Goal: Transaction & Acquisition: Purchase product/service

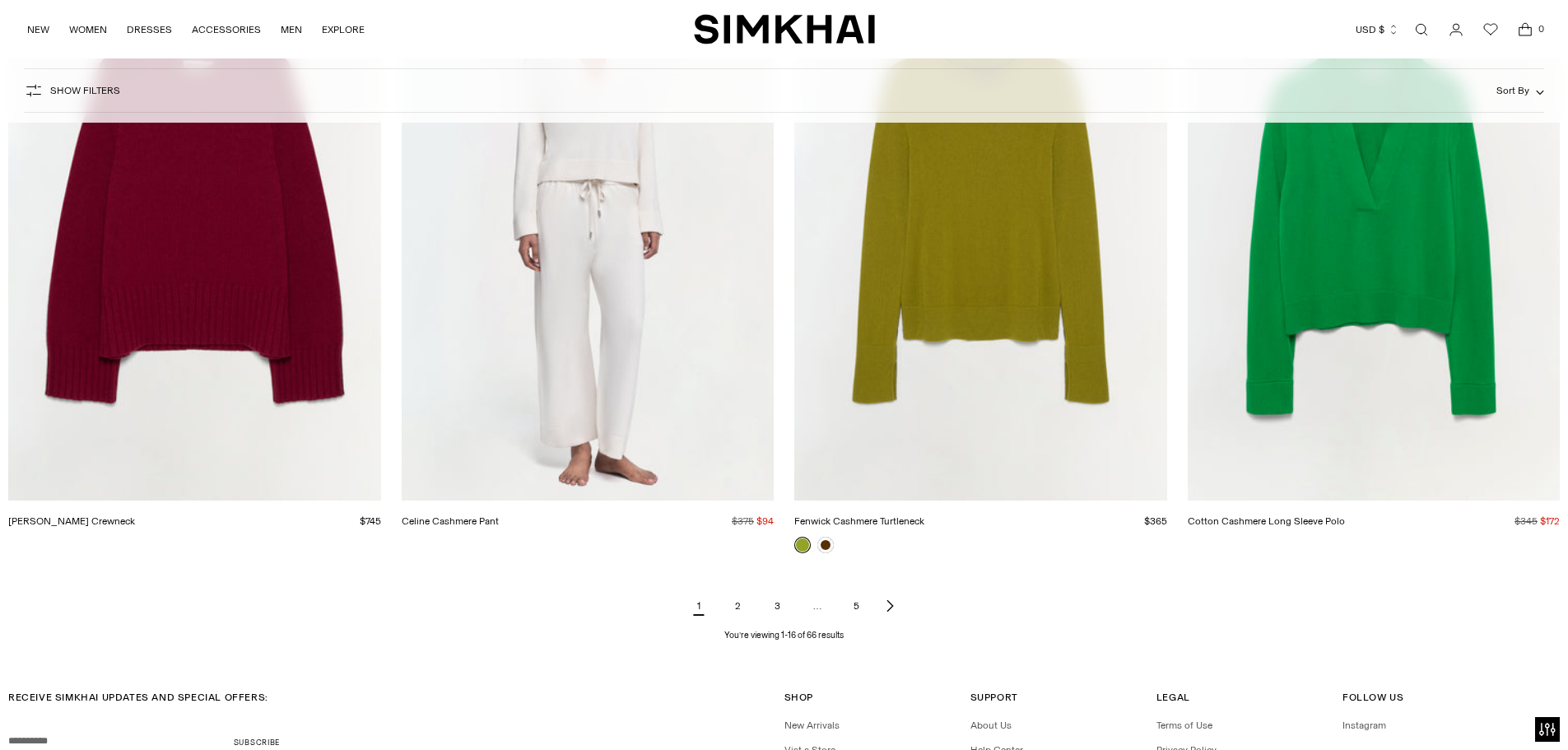
scroll to position [2315, 0]
click at [887, 604] on icon "Next page of results" at bounding box center [890, 604] width 13 height 13
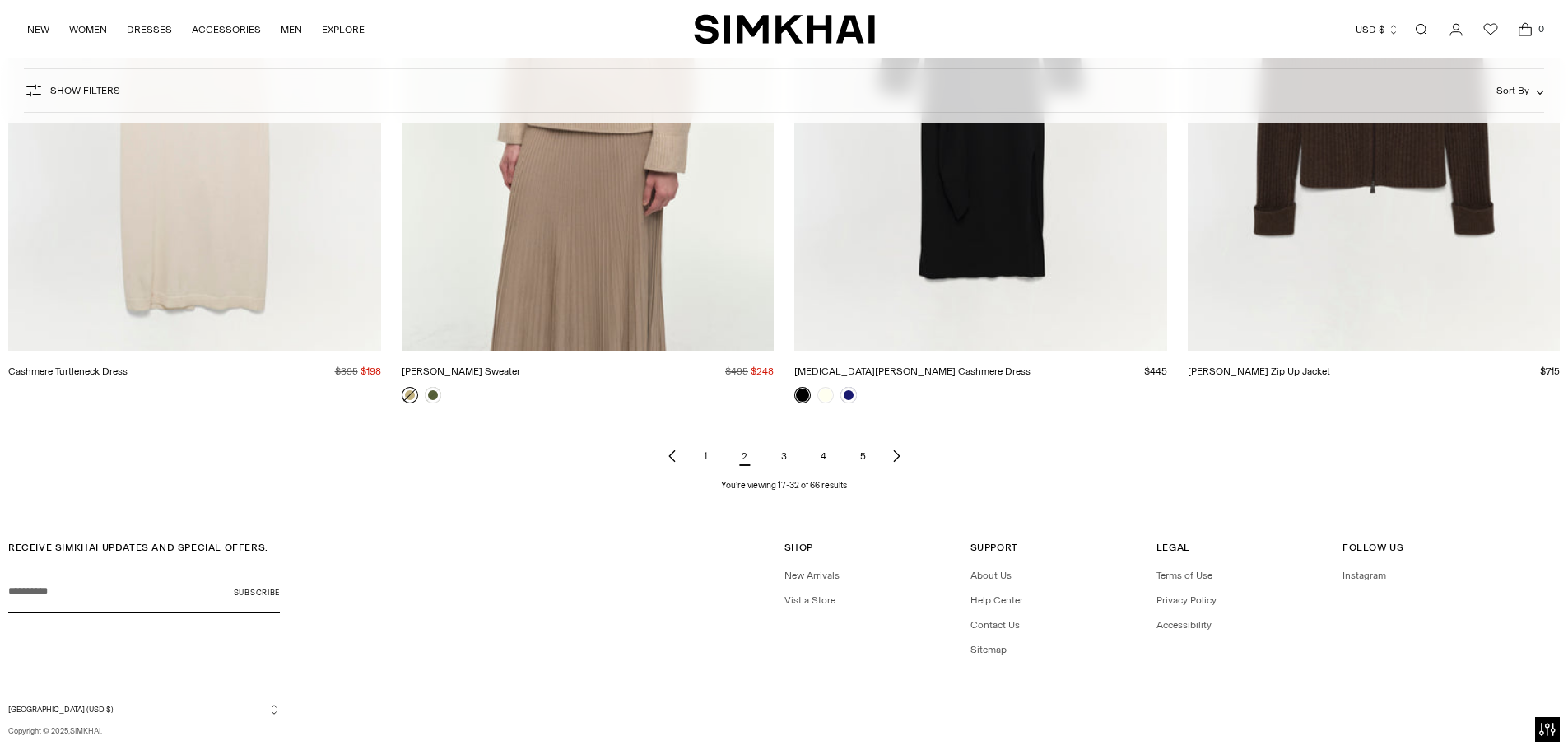
scroll to position [2504, 0]
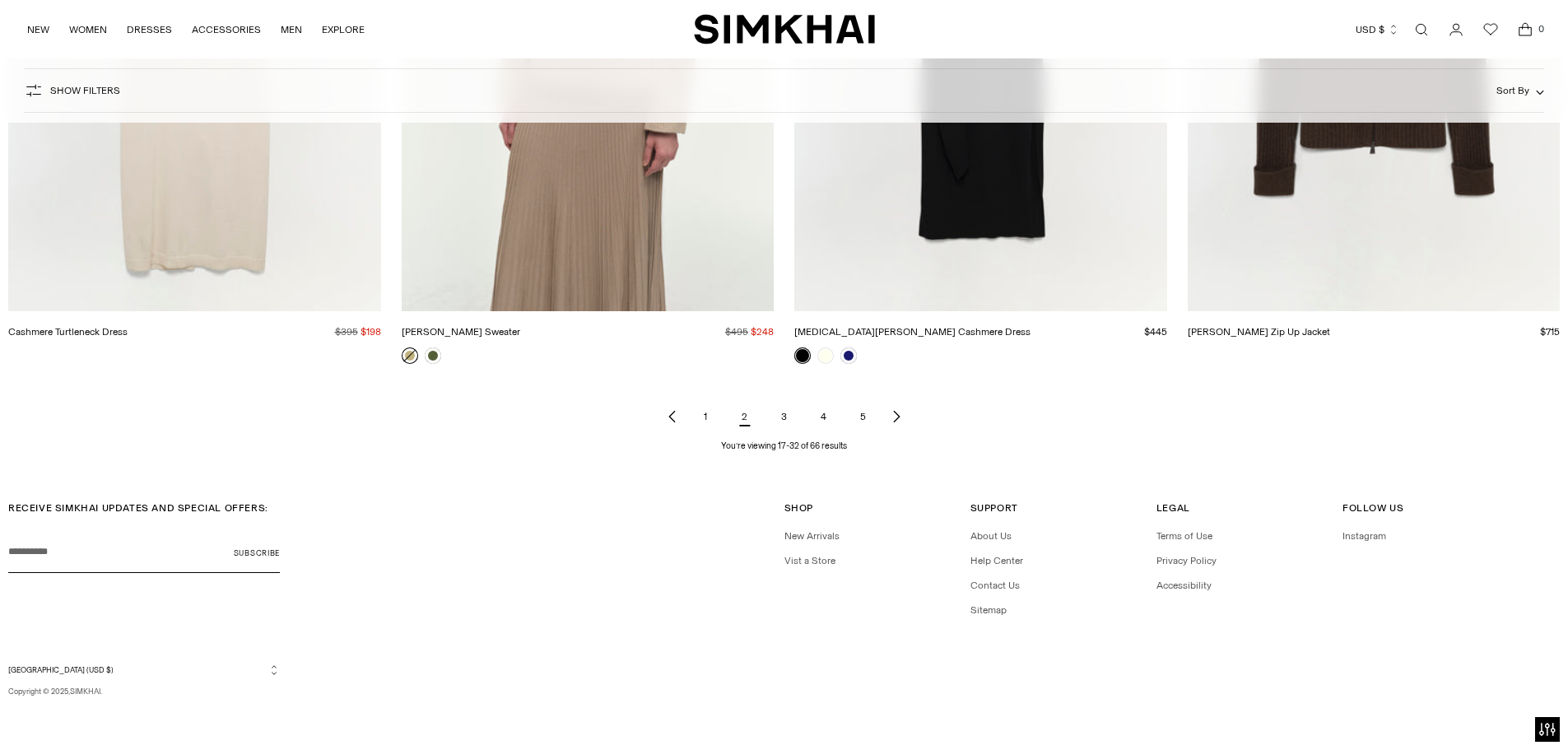
click at [896, 418] on icon "Next page of results" at bounding box center [897, 416] width 13 height 13
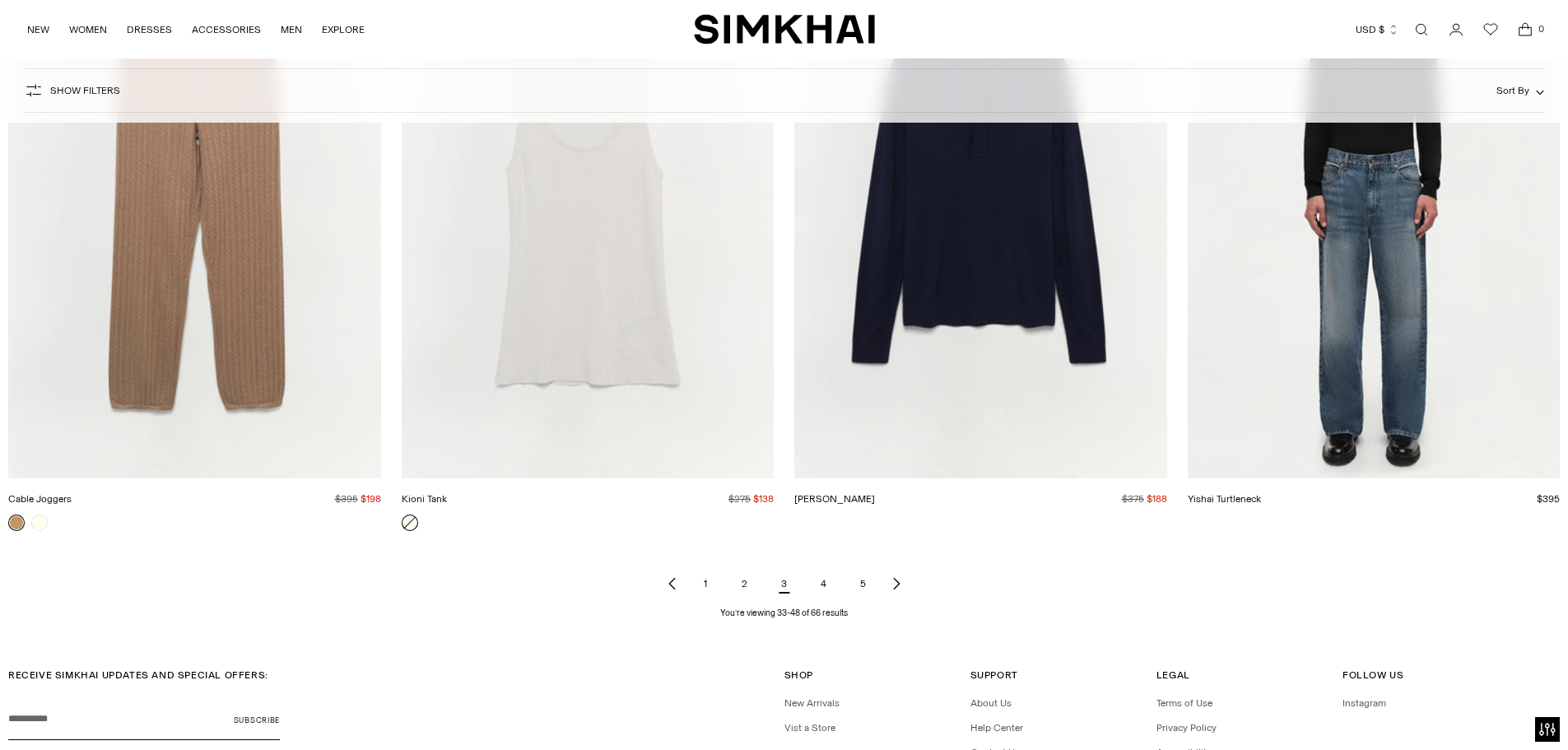
scroll to position [2305, 0]
click at [891, 579] on icon "Next page of results" at bounding box center [897, 582] width 13 height 13
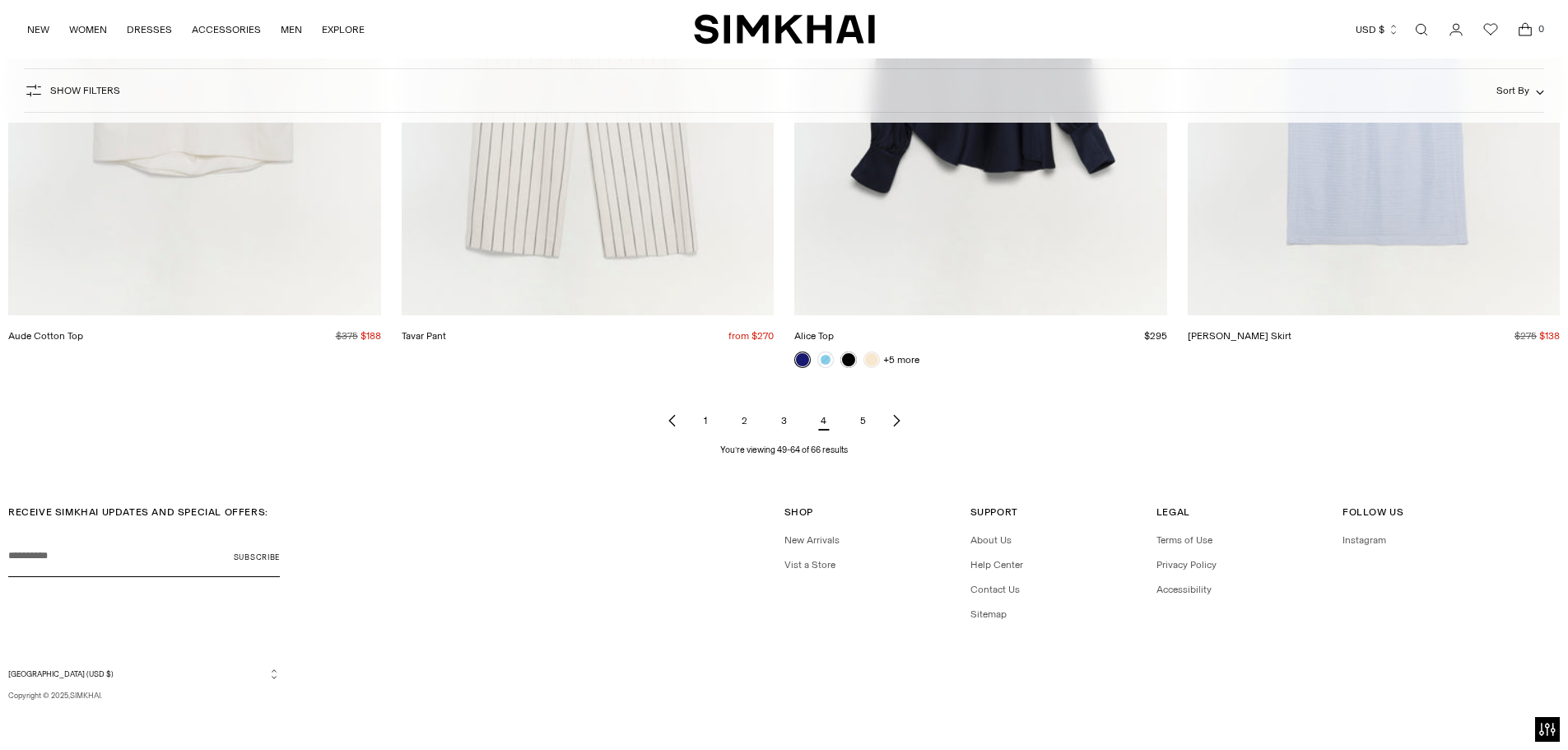
scroll to position [2487, 0]
click at [863, 416] on link "5" at bounding box center [863, 417] width 33 height 33
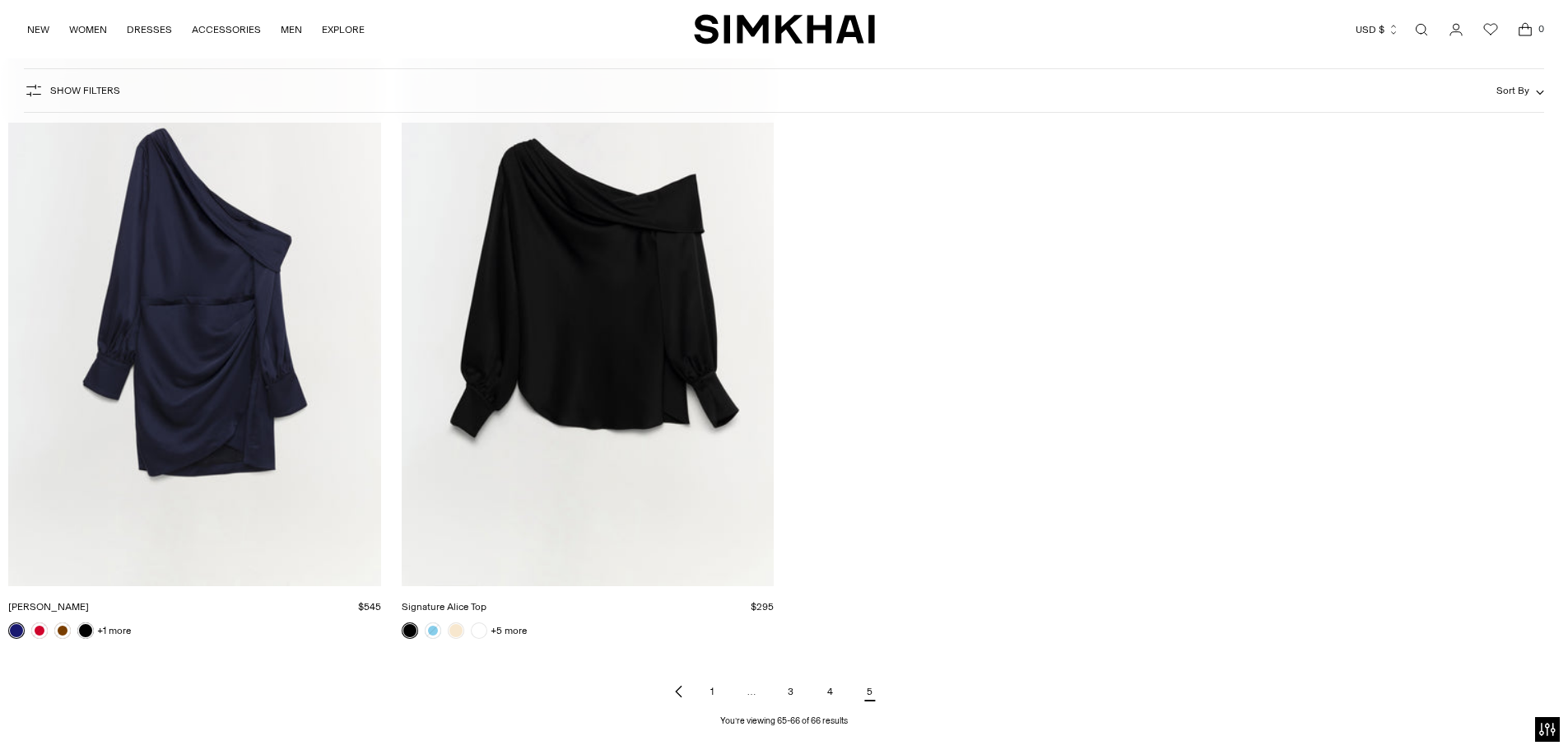
scroll to position [411, 0]
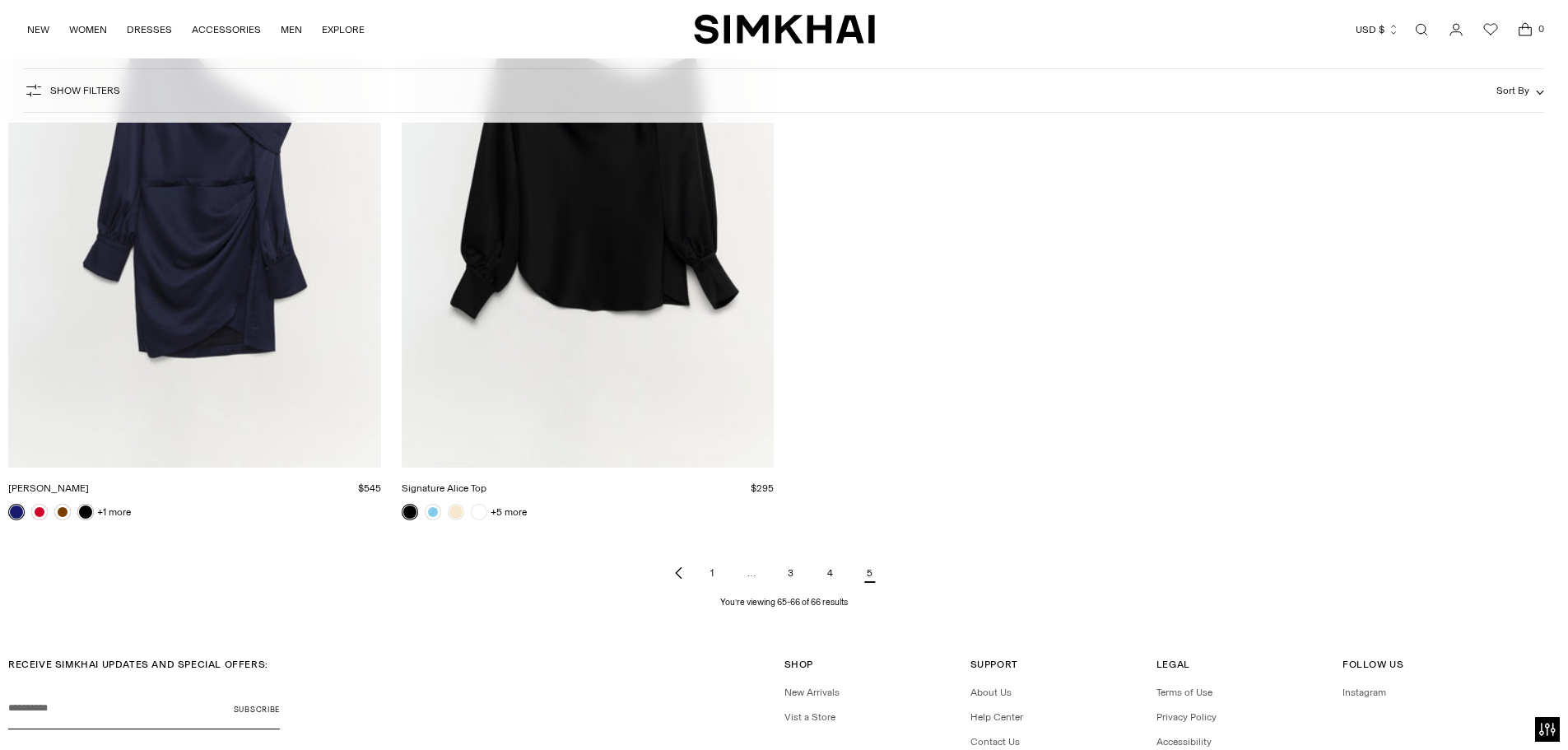
click at [427, 494] on link "Signature Alice Top" at bounding box center [444, 488] width 85 height 11
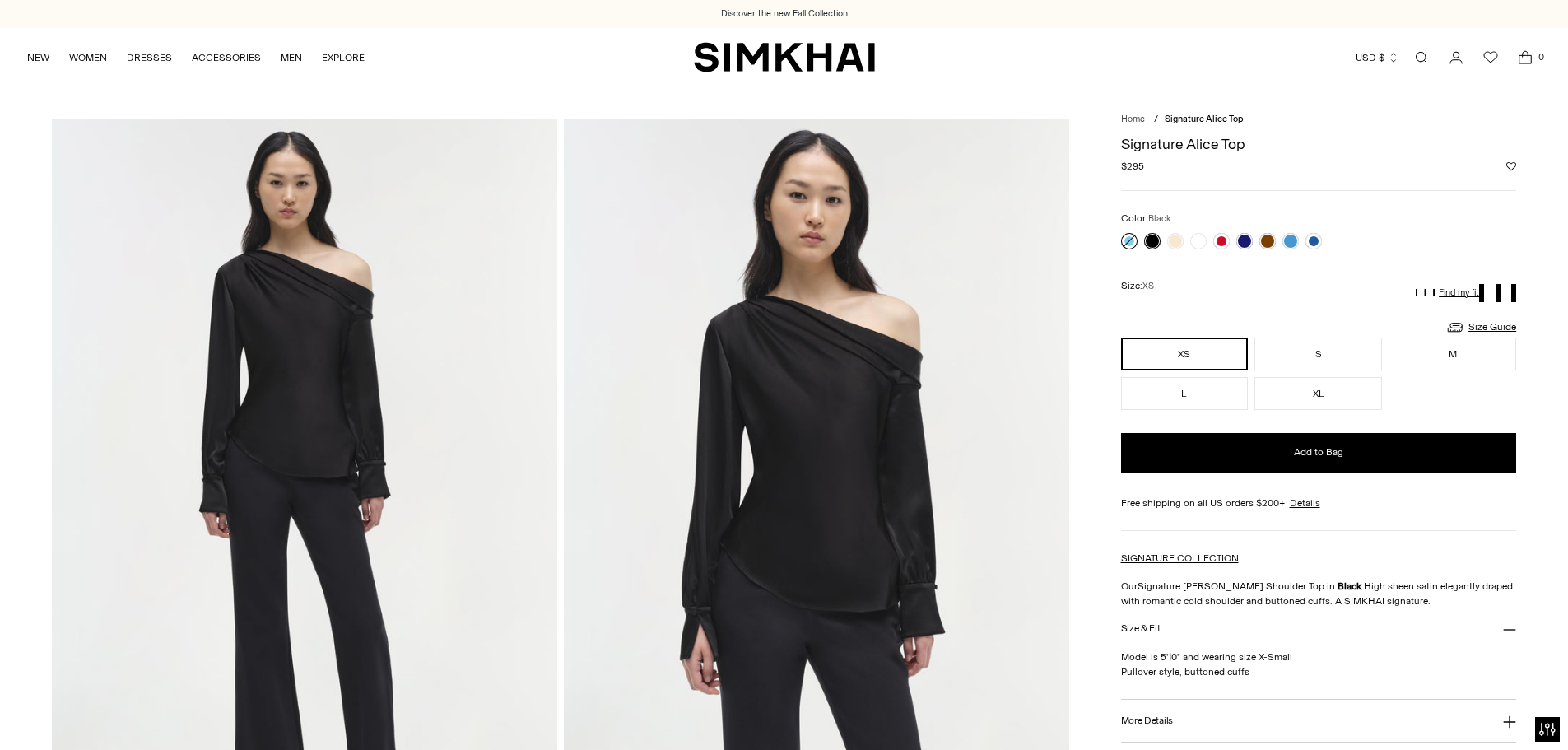
click at [1123, 240] on link at bounding box center [1129, 242] width 17 height 17
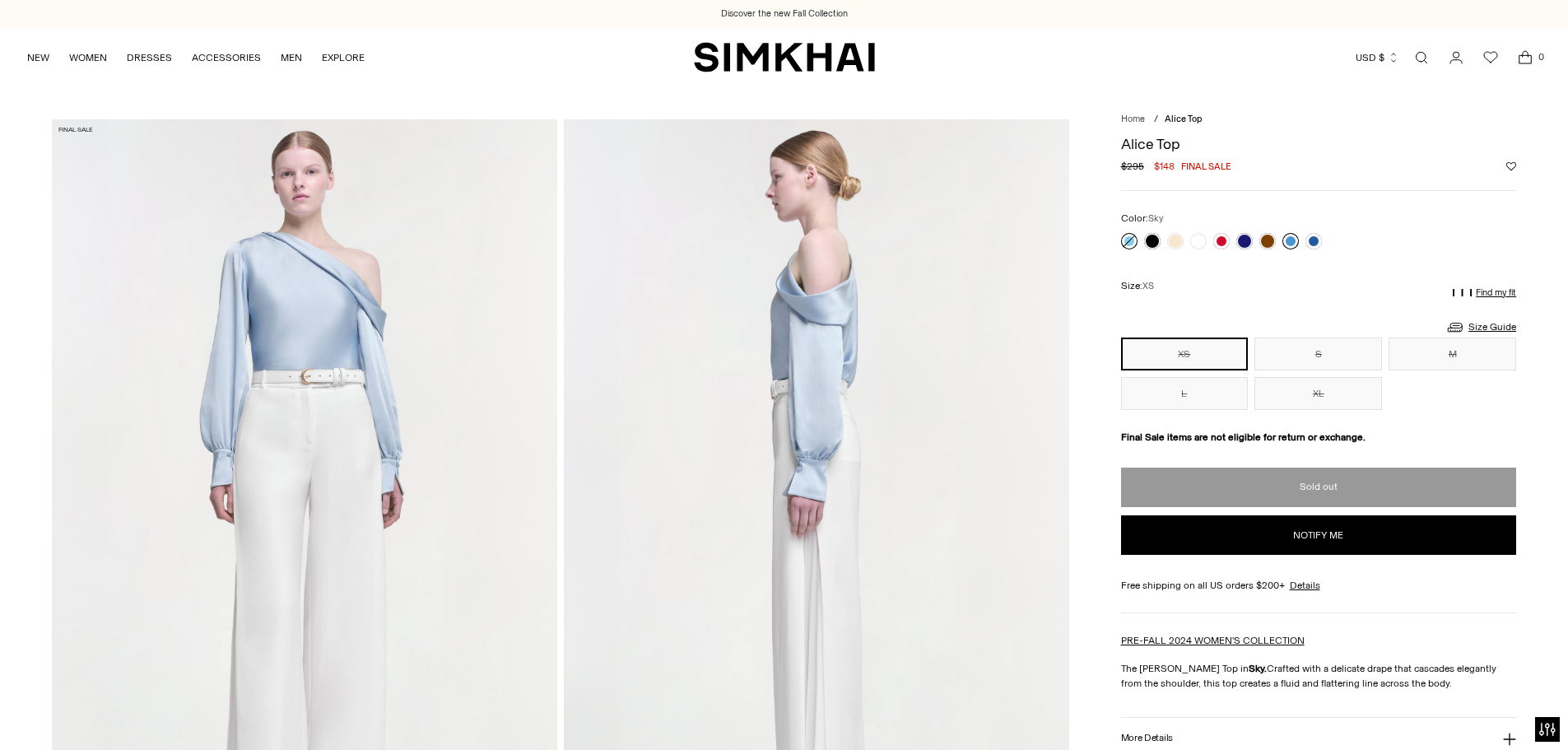
click at [1289, 241] on link at bounding box center [1290, 242] width 17 height 17
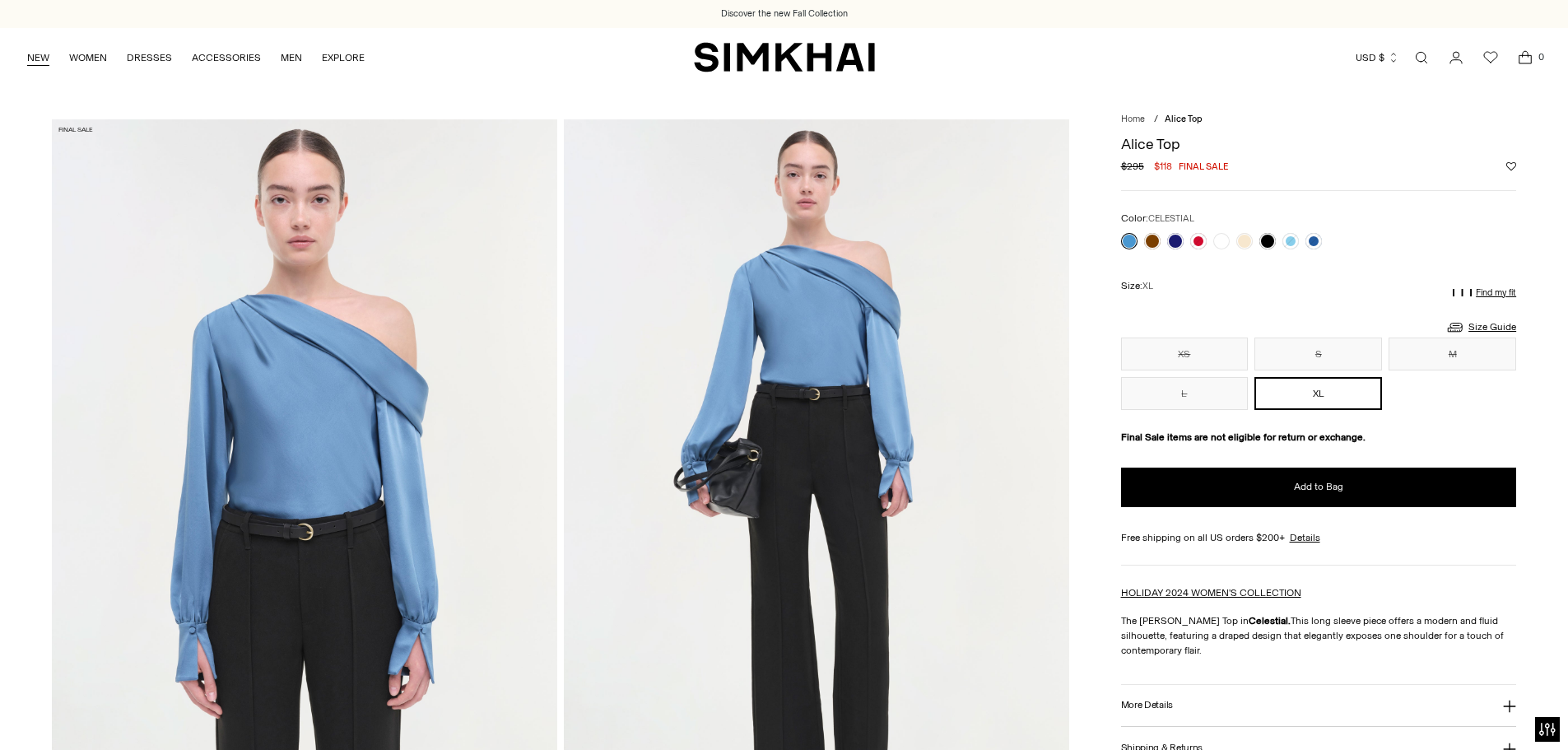
click at [42, 58] on link "NEW" at bounding box center [38, 57] width 22 height 36
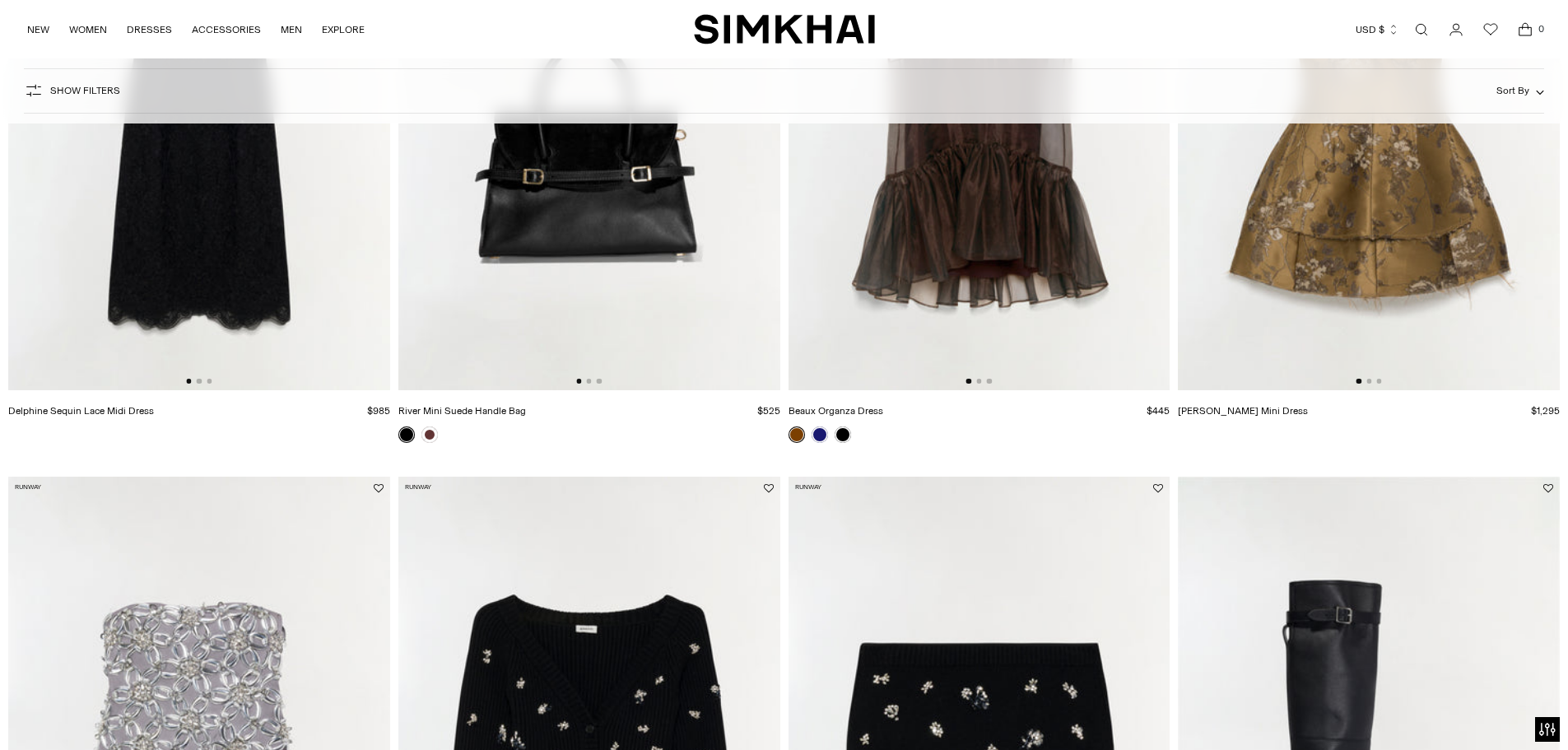
scroll to position [1152, 0]
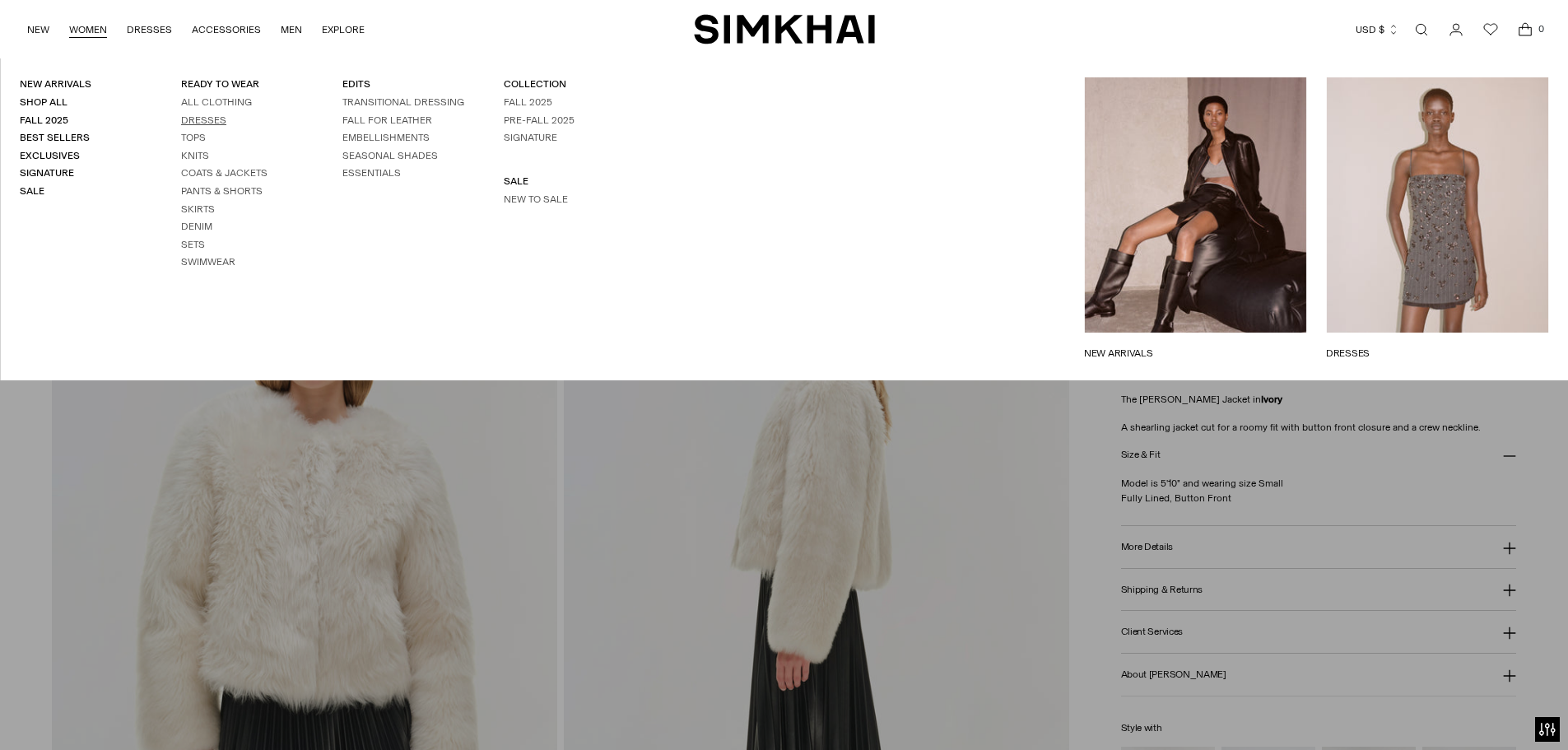
scroll to position [494, 0]
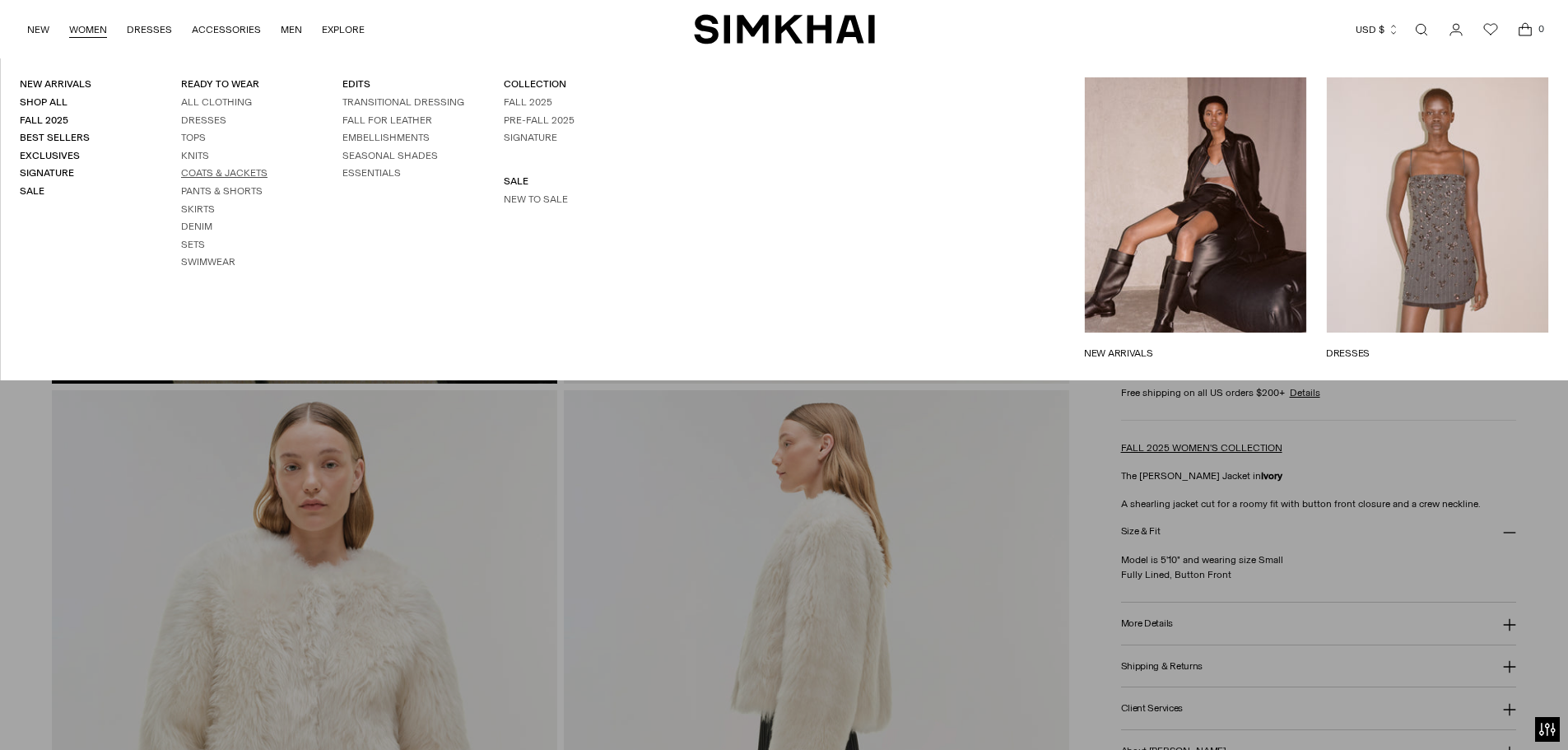
click at [195, 169] on link "Coats & Jackets" at bounding box center [224, 173] width 87 height 11
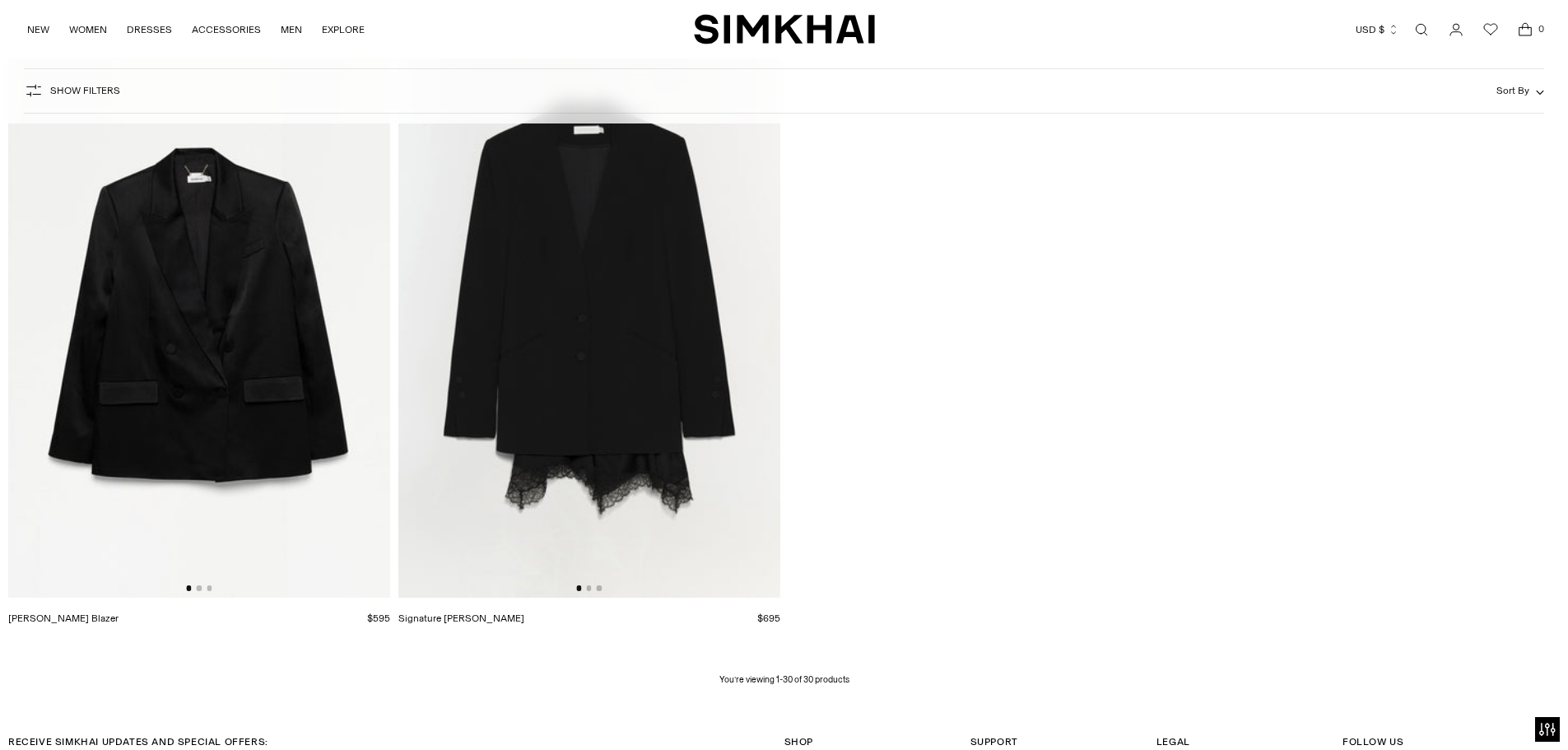
scroll to position [4775, 0]
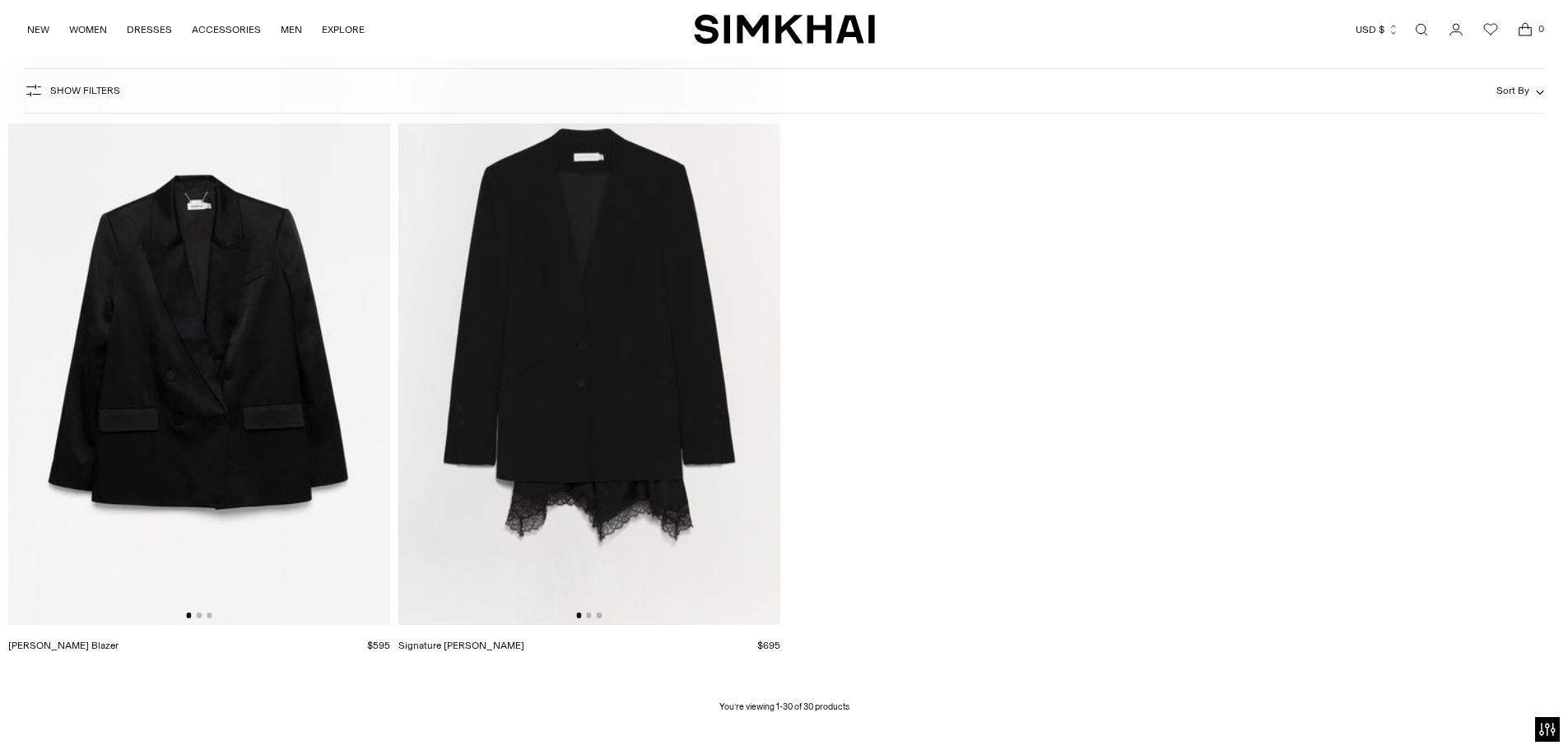
click at [591, 617] on div at bounding box center [589, 614] width 26 height 5
click at [600, 617] on div at bounding box center [589, 614] width 26 height 5
click at [655, 398] on img at bounding box center [589, 338] width 382 height 573
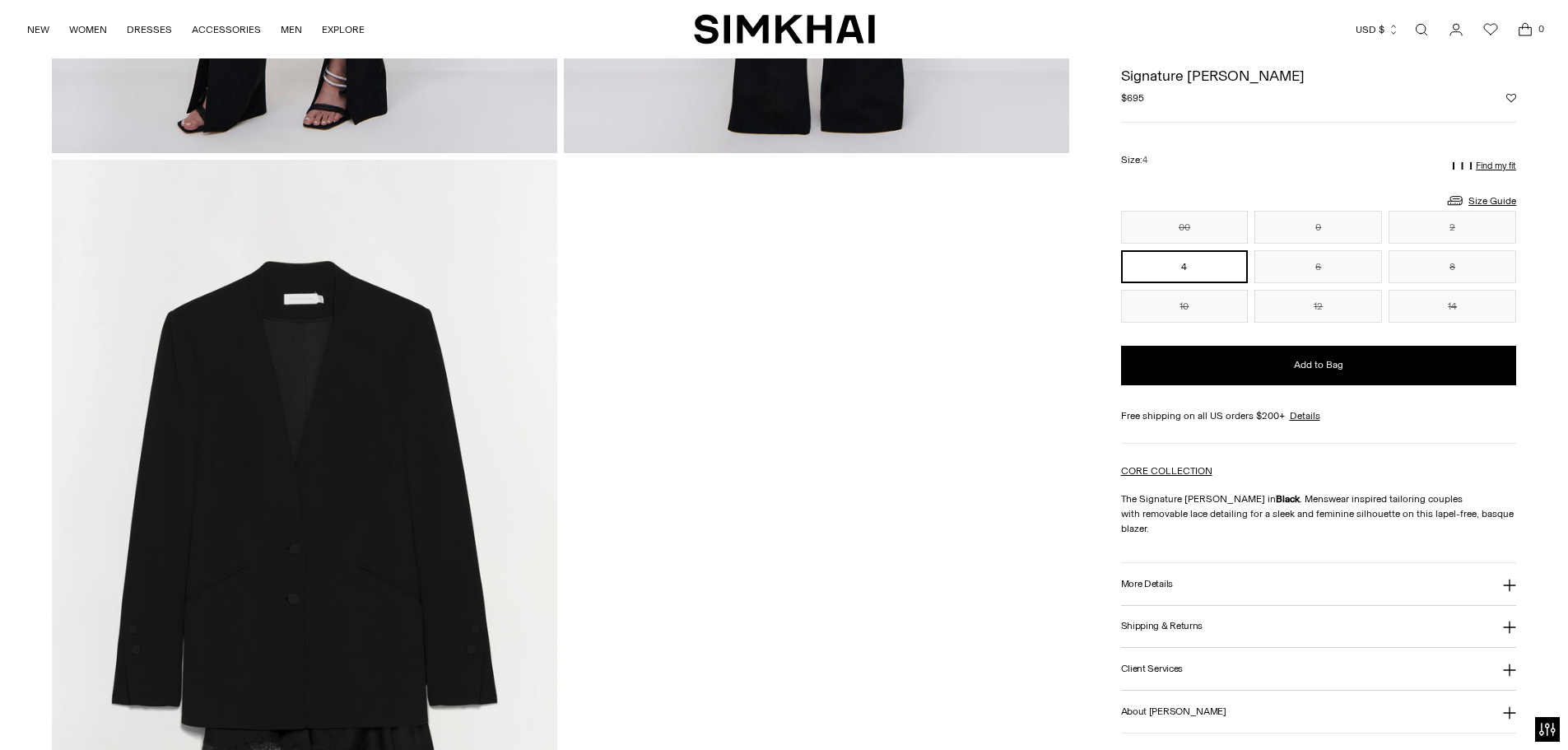
scroll to position [1564, 0]
